Goal: Answer question/provide support

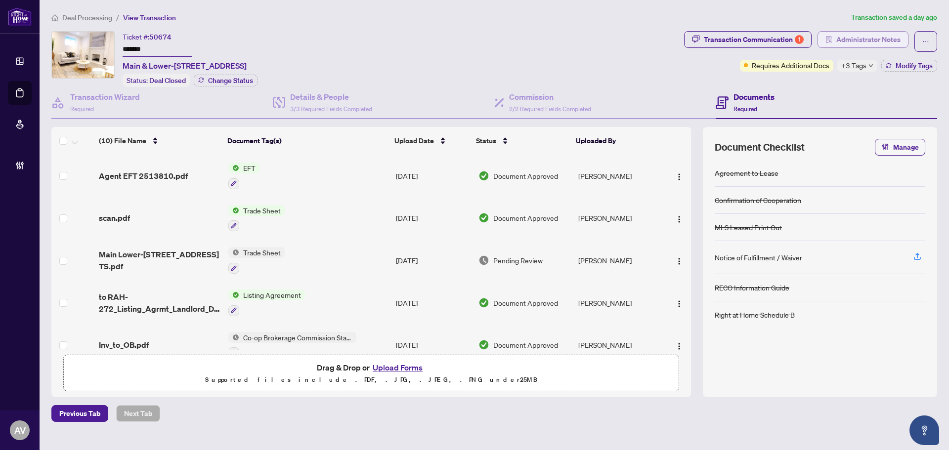
click at [855, 45] on span "Administrator Notes" at bounding box center [868, 40] width 64 height 16
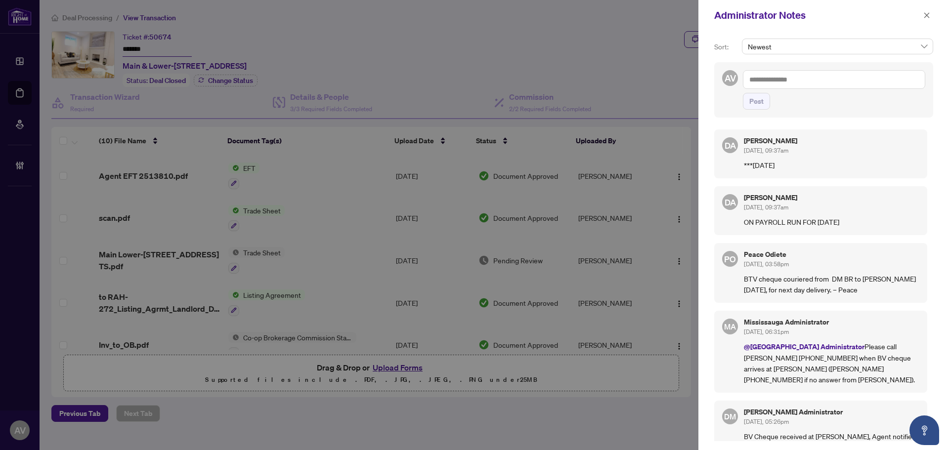
click at [846, 82] on textarea at bounding box center [834, 79] width 182 height 19
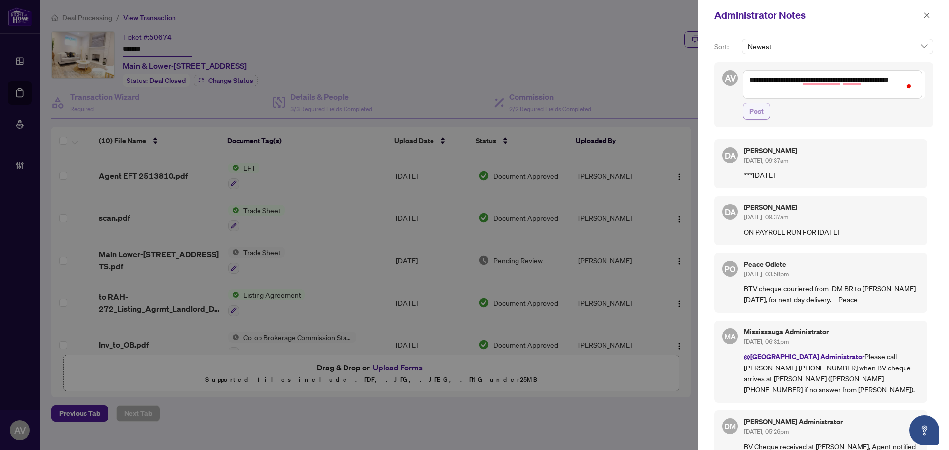
type textarea "**********"
click at [764, 108] on button "Post" at bounding box center [756, 111] width 27 height 17
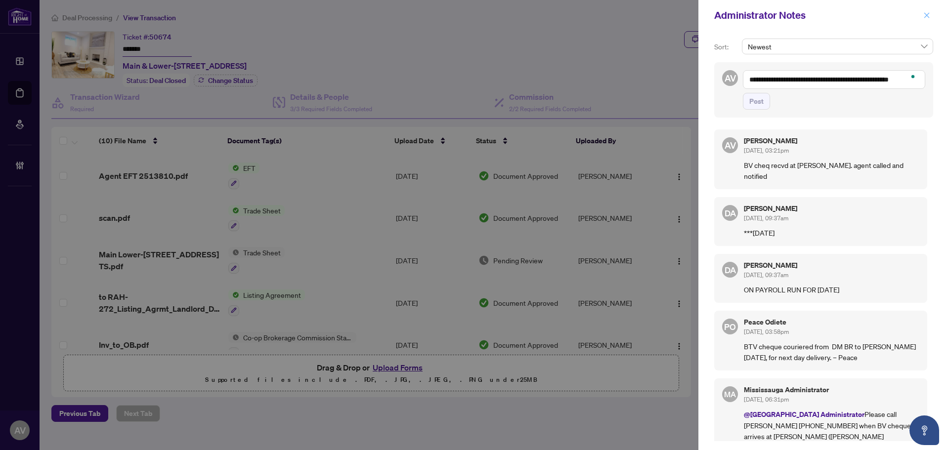
click at [926, 16] on icon "close" at bounding box center [926, 15] width 7 height 7
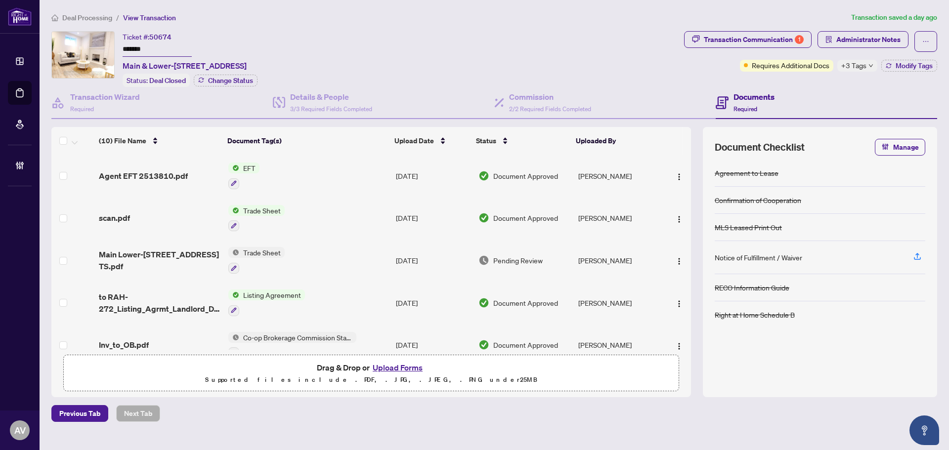
drag, startPoint x: 901, startPoint y: 382, endPoint x: 940, endPoint y: 355, distance: 47.3
click at [901, 382] on div at bounding box center [820, 378] width 211 height 16
click at [86, 13] on span "Deal Processing" at bounding box center [87, 17] width 50 height 9
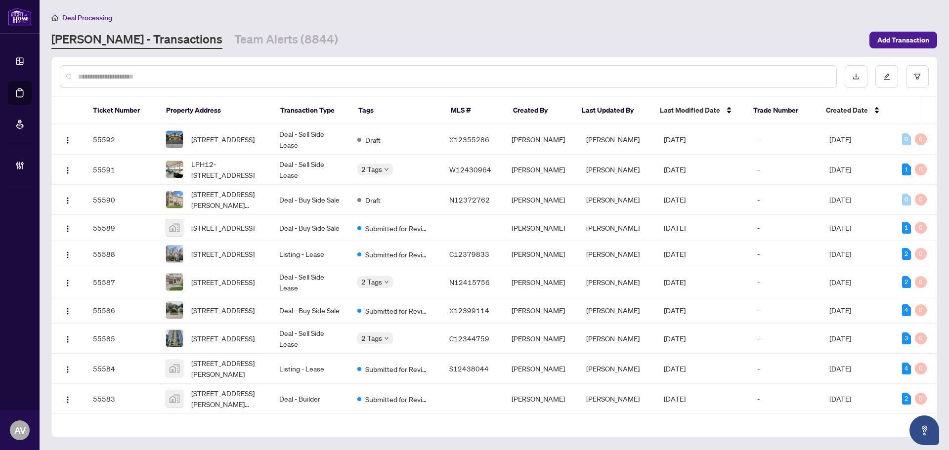
drag, startPoint x: 493, startPoint y: 45, endPoint x: 462, endPoint y: 47, distance: 31.2
click at [493, 45] on div "[PERSON_NAME] - Transactions Team Alerts (8844)" at bounding box center [457, 40] width 812 height 18
click at [245, 96] on div "Ticket Number Property Address Transaction Type Tags MLS # Created By Last Upda…" at bounding box center [494, 266] width 885 height 341
click at [243, 83] on div at bounding box center [448, 76] width 777 height 23
click at [245, 79] on input "text" at bounding box center [453, 76] width 750 height 11
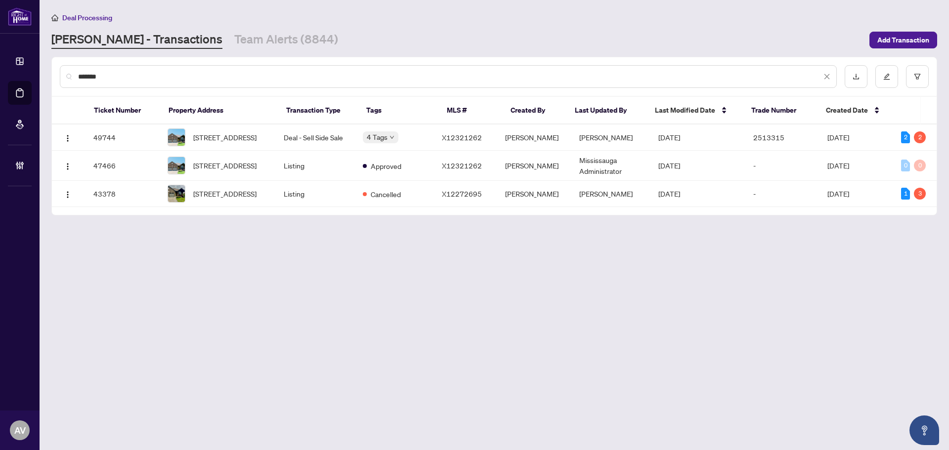
click at [255, 76] on input "*******" at bounding box center [449, 76] width 743 height 11
paste input "******"
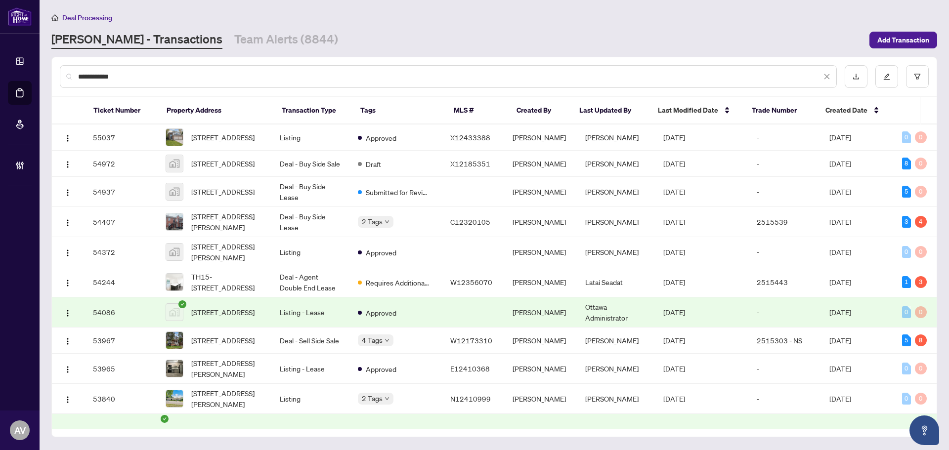
type input "**********"
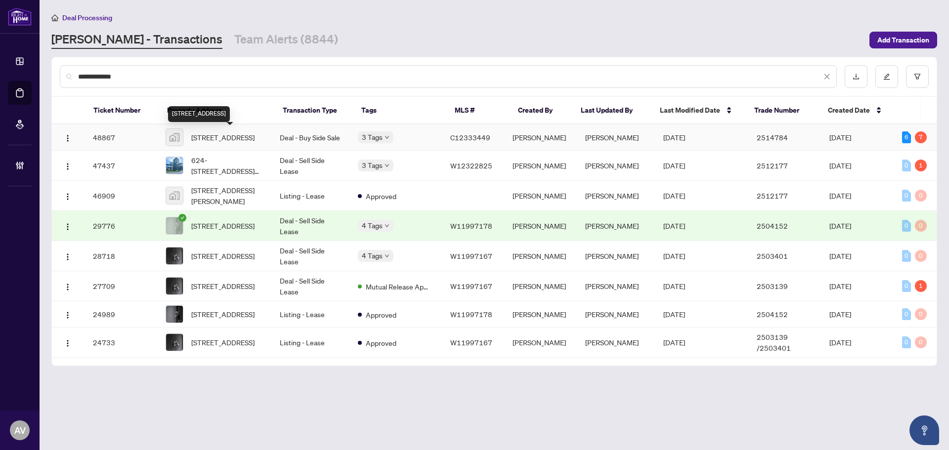
click at [210, 140] on span "[STREET_ADDRESS]" at bounding box center [222, 137] width 63 height 11
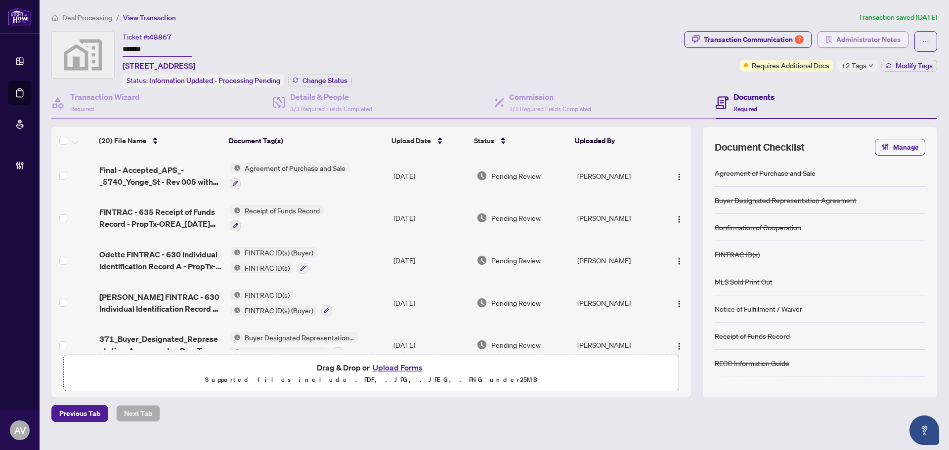
click at [848, 37] on span "Administrator Notes" at bounding box center [868, 40] width 64 height 16
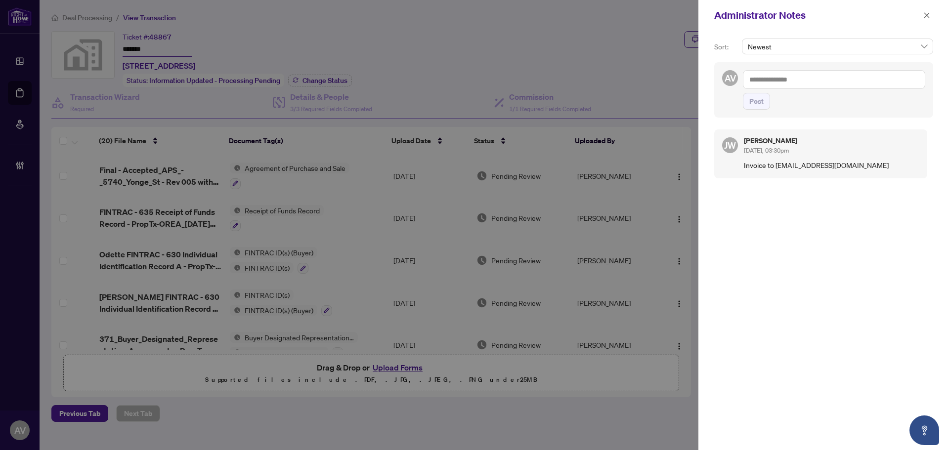
click at [800, 78] on textarea at bounding box center [834, 79] width 182 height 19
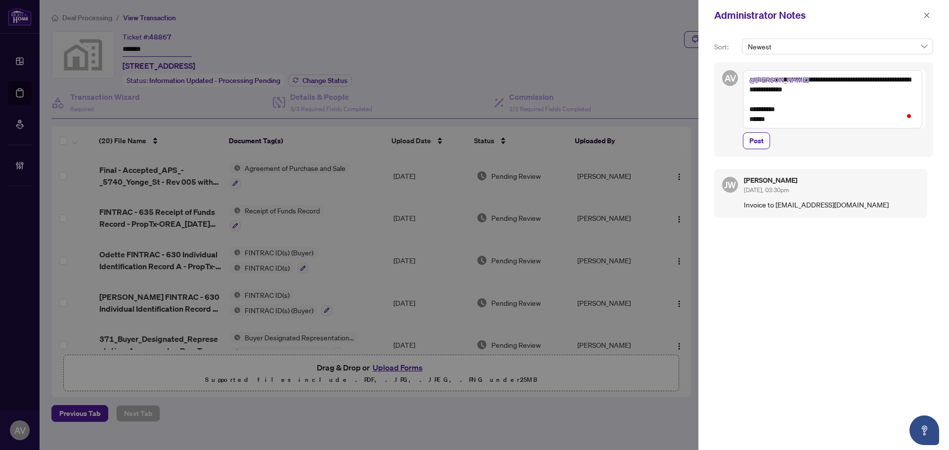
type textarea "**********"
click at [743, 132] on button "Post" at bounding box center [756, 140] width 27 height 17
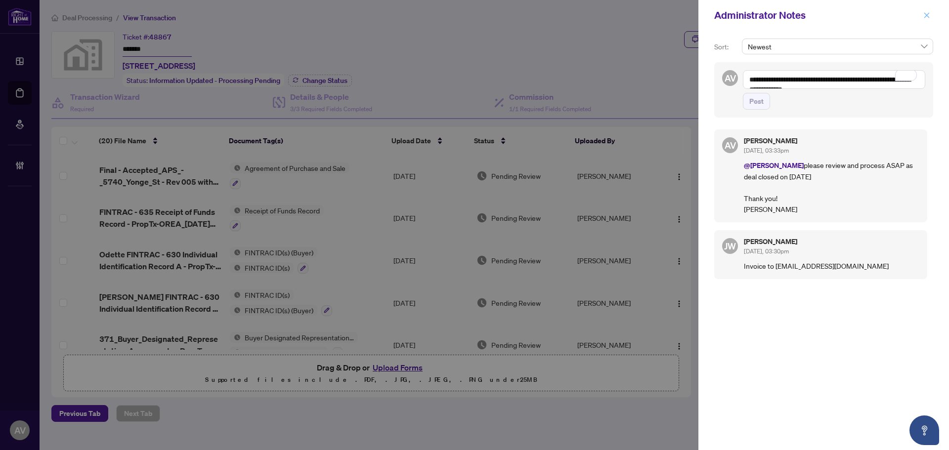
click at [925, 12] on icon "close" at bounding box center [926, 15] width 7 height 7
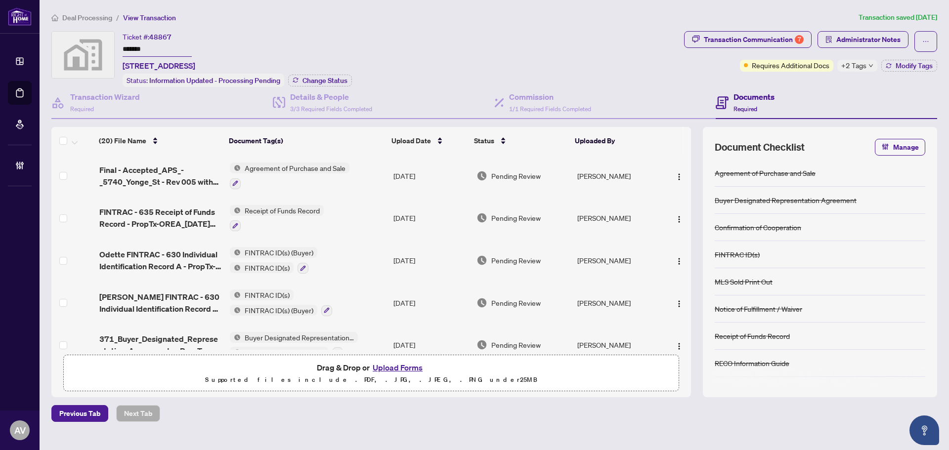
drag, startPoint x: 116, startPoint y: 16, endPoint x: 89, endPoint y: 17, distance: 26.2
click at [100, 16] on ol "Deal Processing / View Transaction" at bounding box center [452, 17] width 803 height 11
click at [89, 17] on span "Deal Processing" at bounding box center [87, 17] width 50 height 9
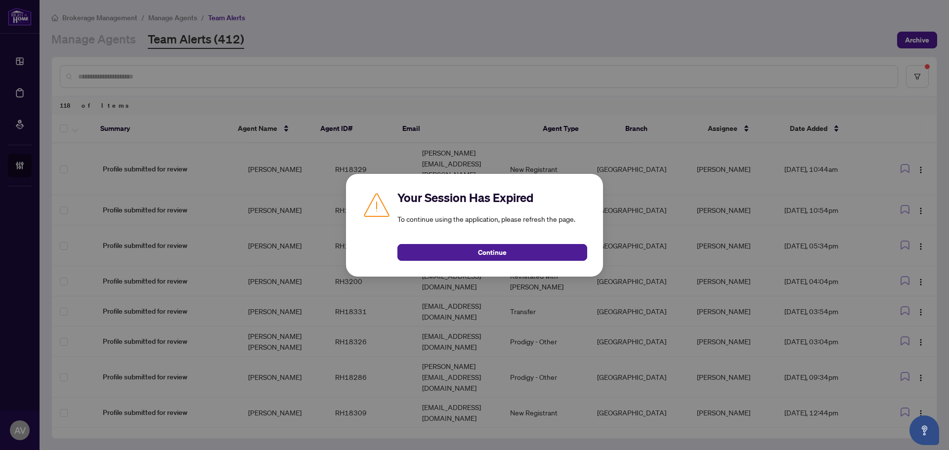
scroll to position [215, 0]
